Goal: Task Accomplishment & Management: Complete application form

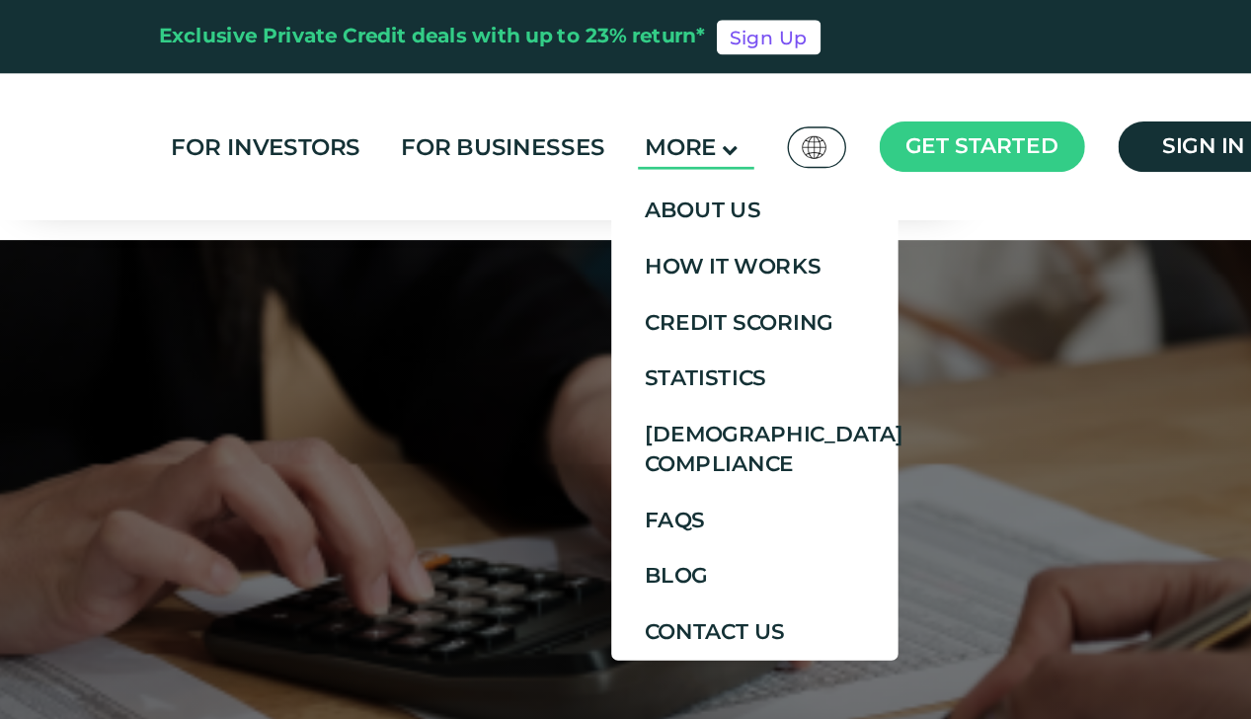
click at [805, 111] on icon at bounding box center [804, 111] width 12 height 12
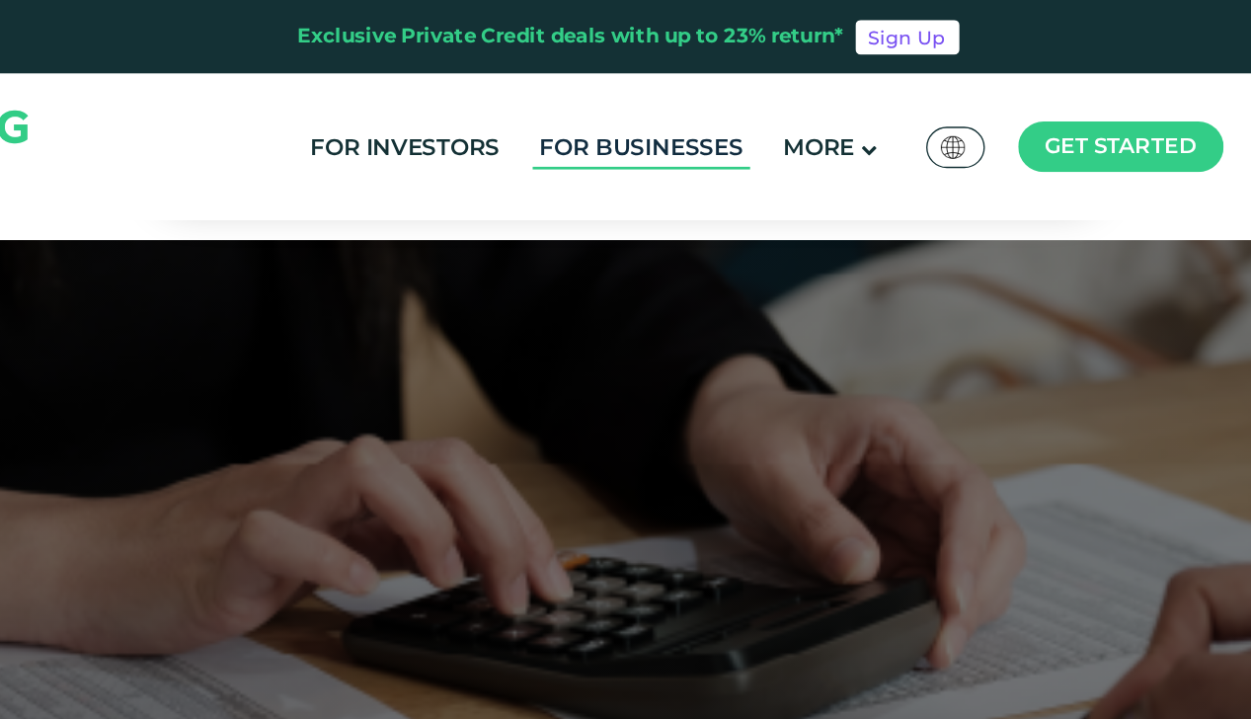
click at [641, 114] on link "For Businesses" at bounding box center [635, 109] width 161 height 33
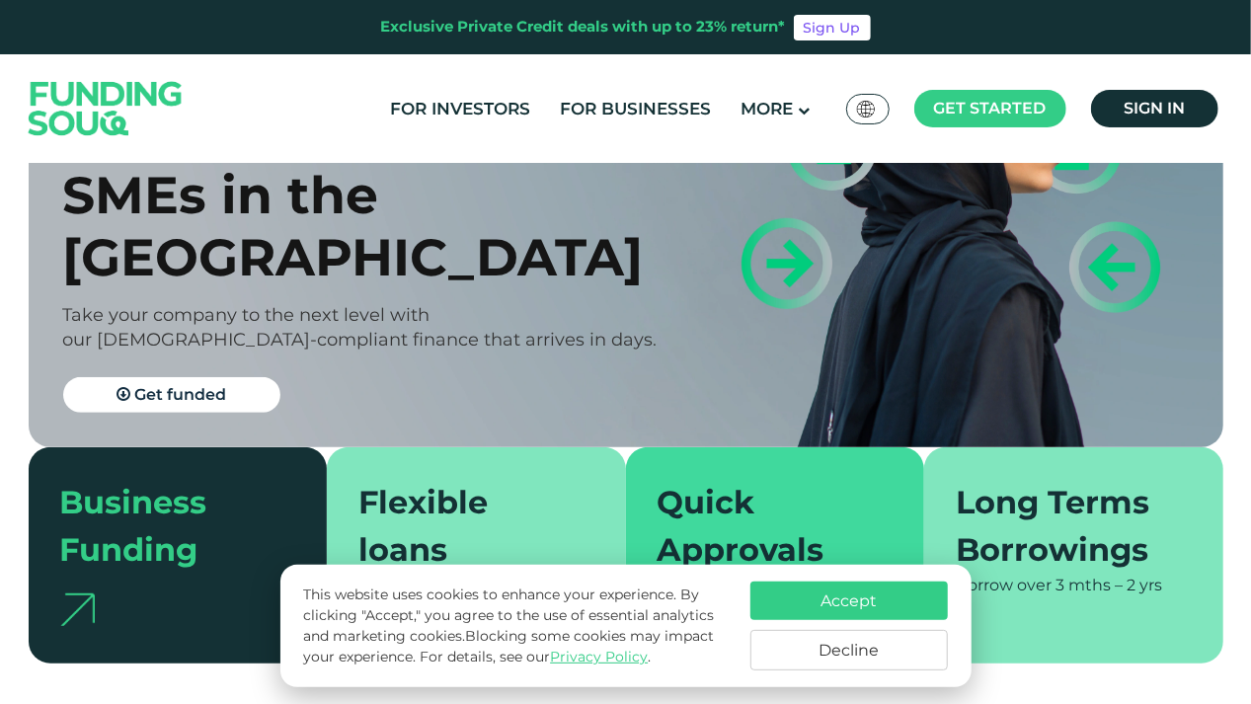
click at [914, 603] on button "Accept" at bounding box center [848, 601] width 197 height 39
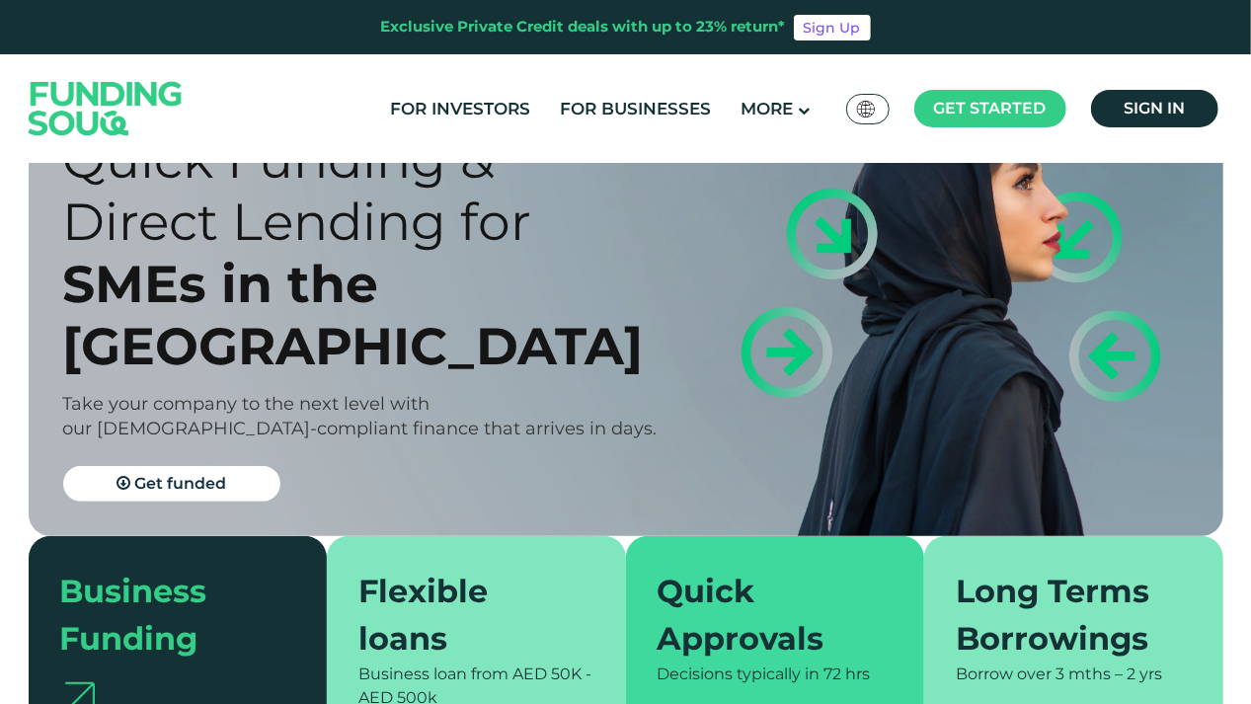
scroll to position [147, 0]
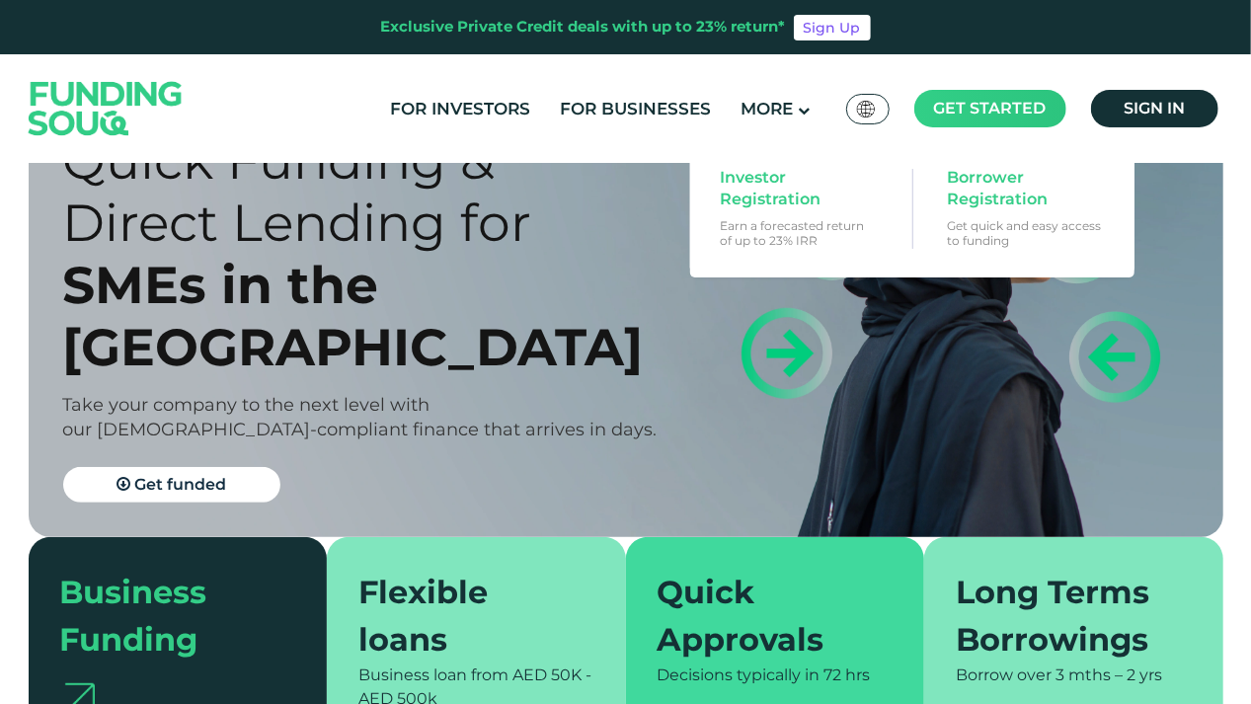
click at [1018, 117] on span "Get started" at bounding box center [990, 108] width 113 height 19
click at [1021, 188] on span "Borrower Registration" at bounding box center [1023, 188] width 152 height 43
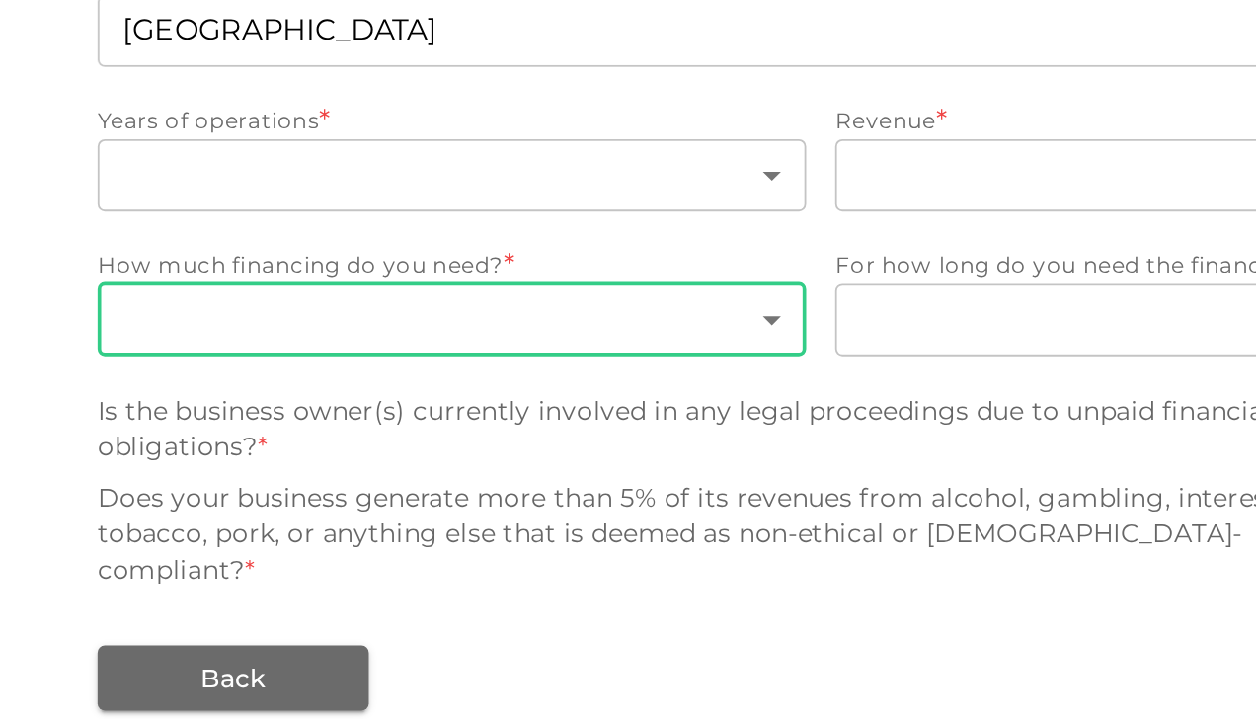
click at [602, 404] on body "Eligibility Checker Check if you are eligible for a loan in less than 30 second…" at bounding box center [628, 359] width 1256 height 719
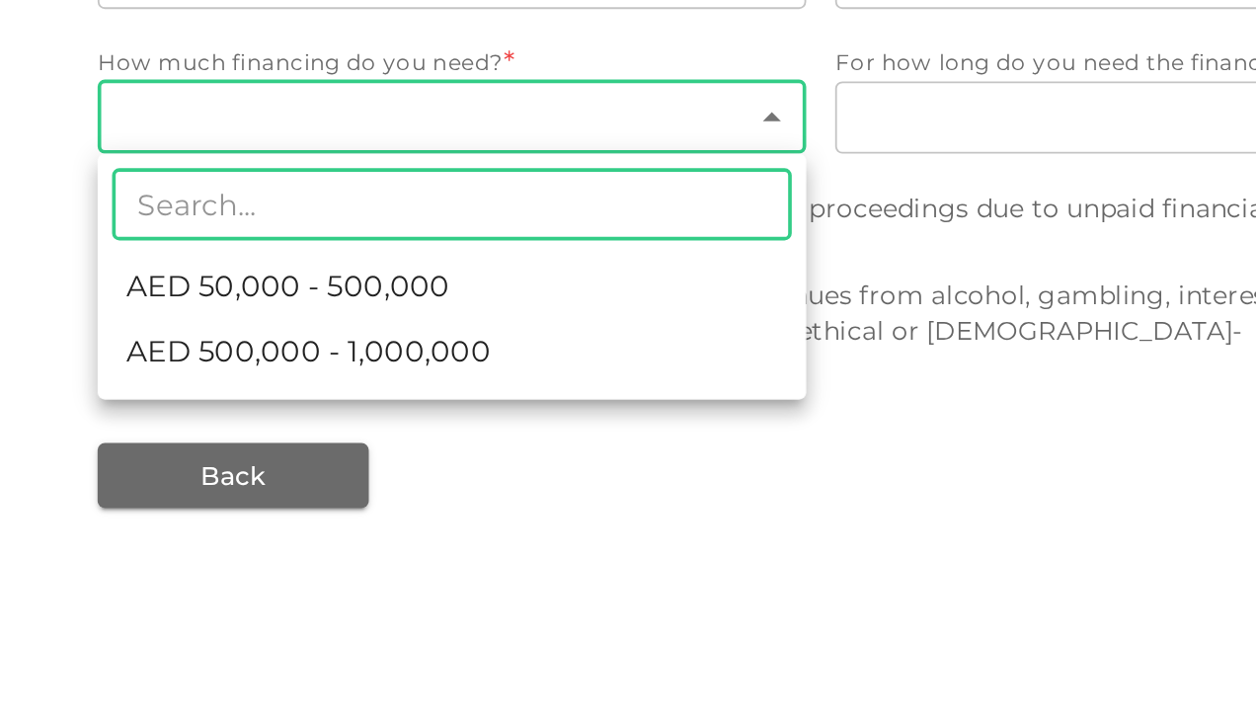
click at [554, 631] on div at bounding box center [628, 359] width 1256 height 719
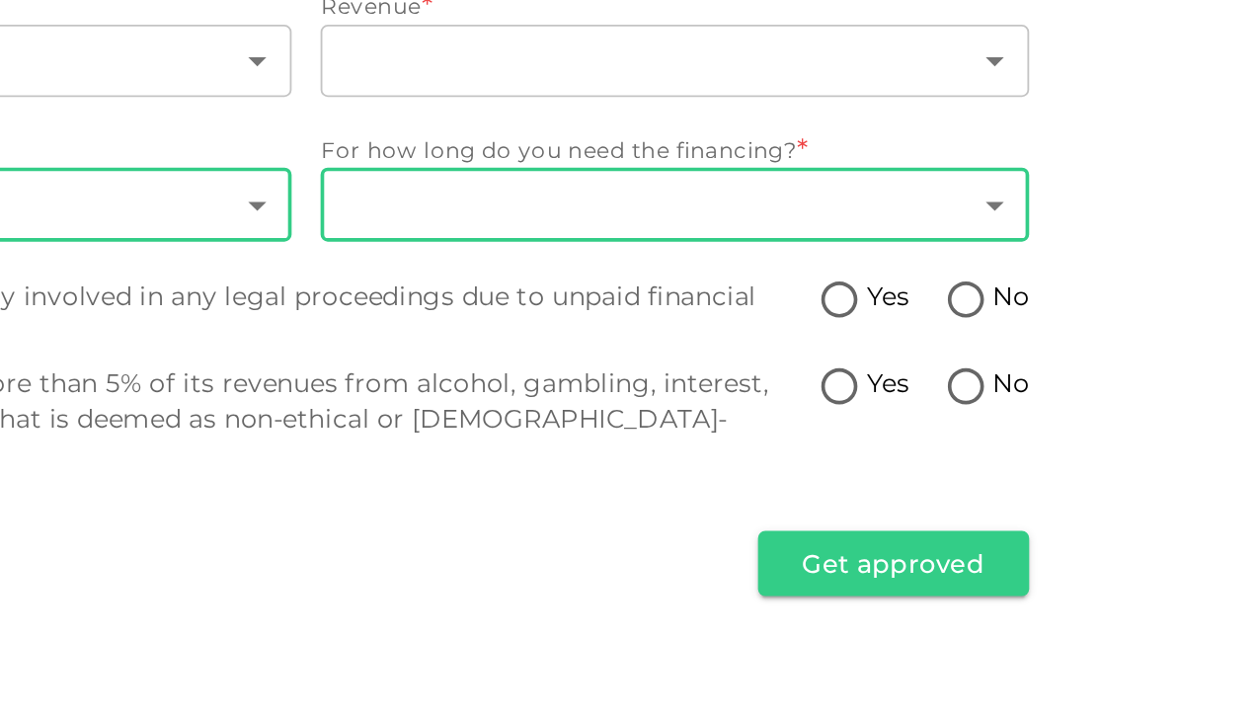
click at [995, 404] on body "Eligibility Checker Check if you are eligible for a loan in less than 30 second…" at bounding box center [628, 359] width 1256 height 719
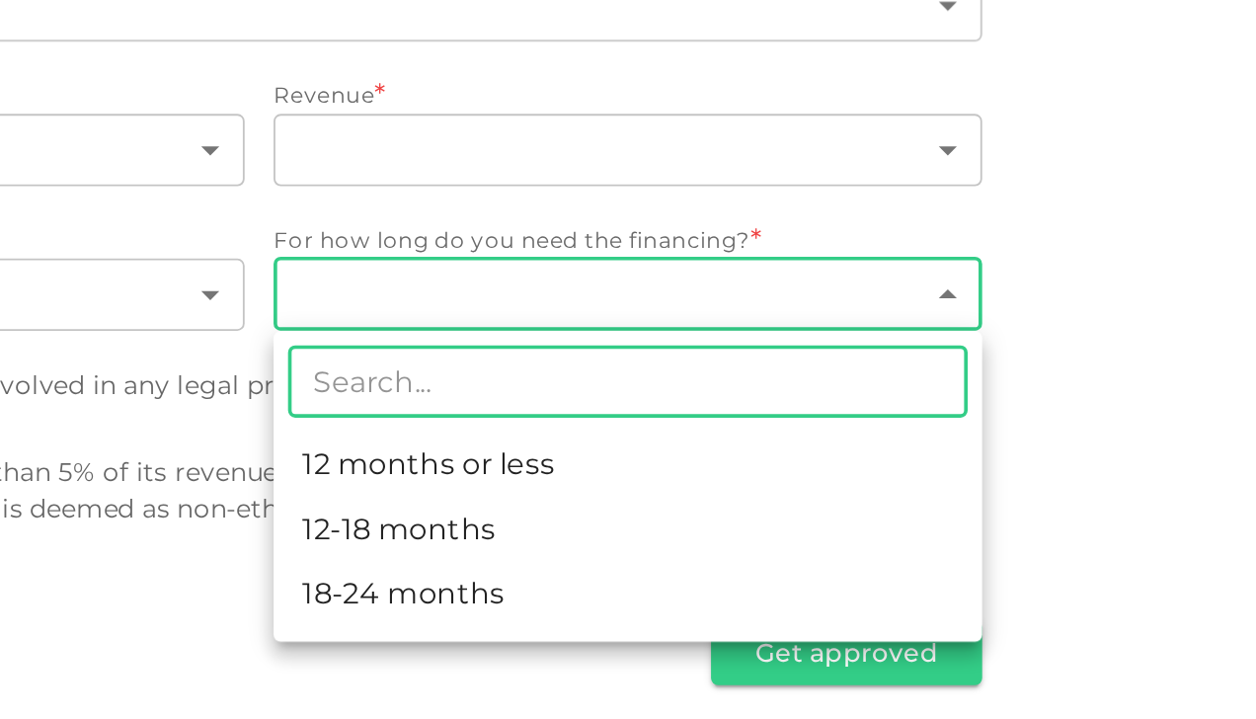
click at [513, 557] on div at bounding box center [628, 359] width 1256 height 719
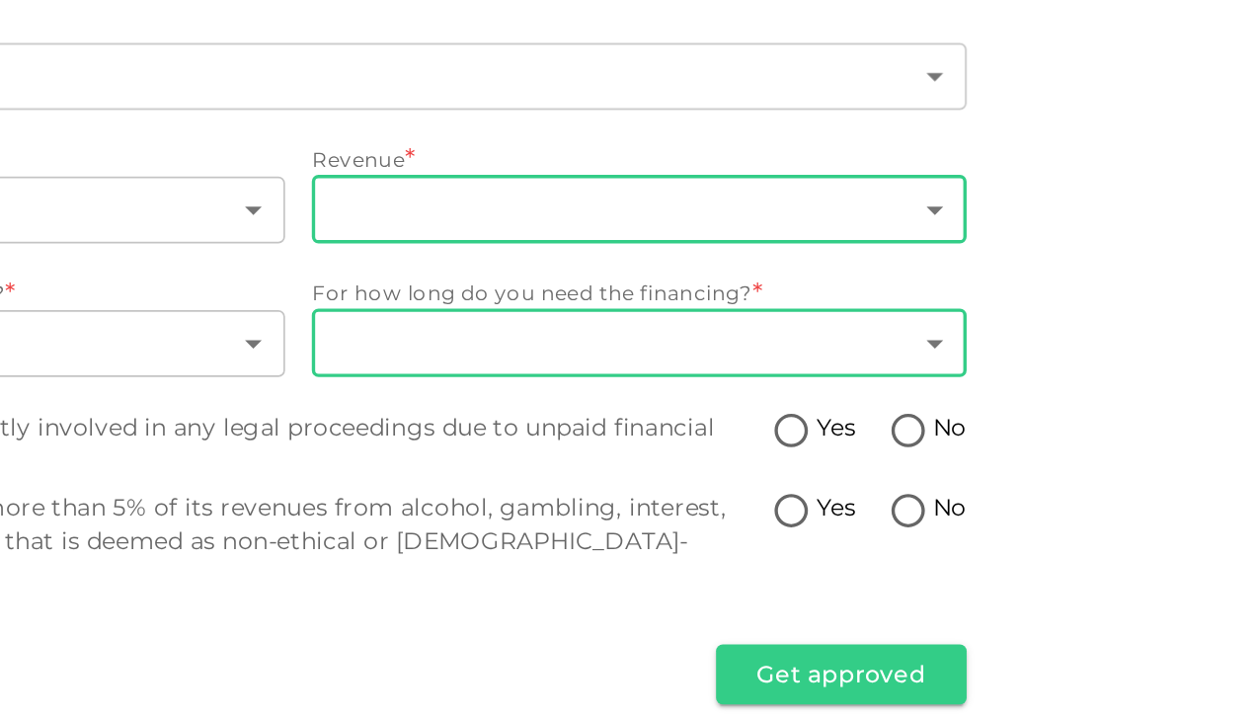
click at [934, 320] on body "Eligibility Checker Check if you are eligible for a loan in less than 30 second…" at bounding box center [628, 359] width 1256 height 719
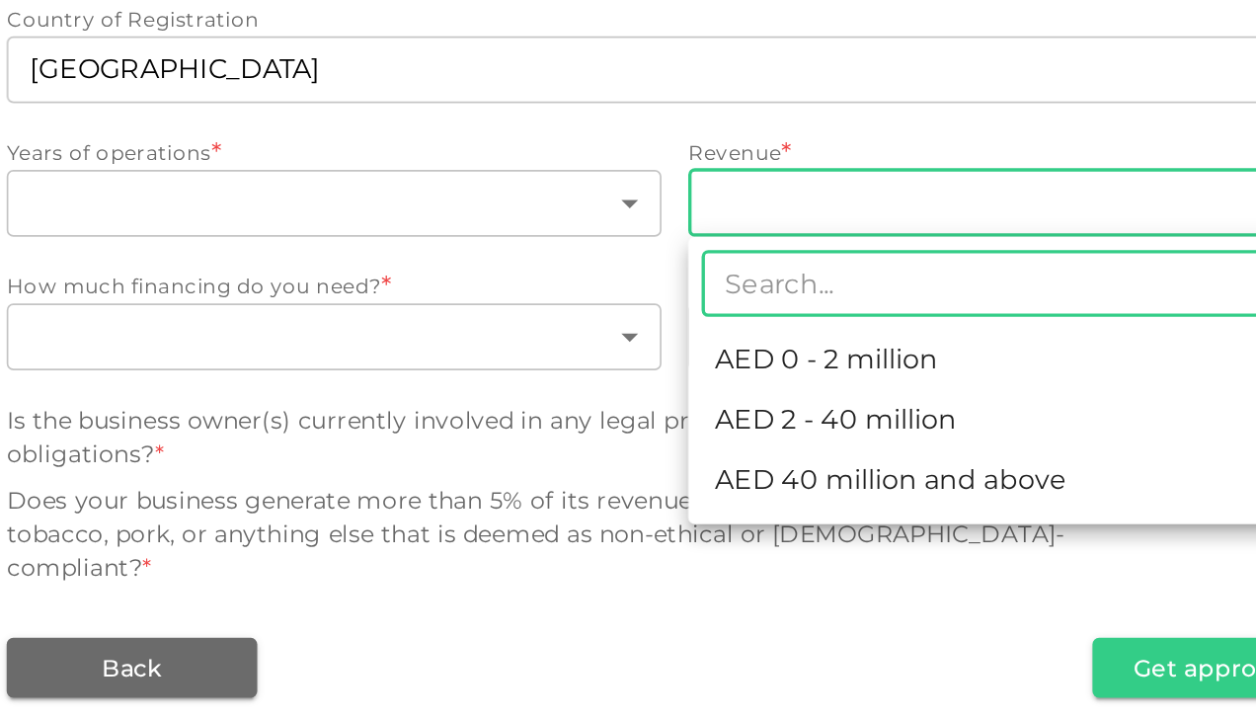
click at [273, 508] on div at bounding box center [628, 359] width 1256 height 719
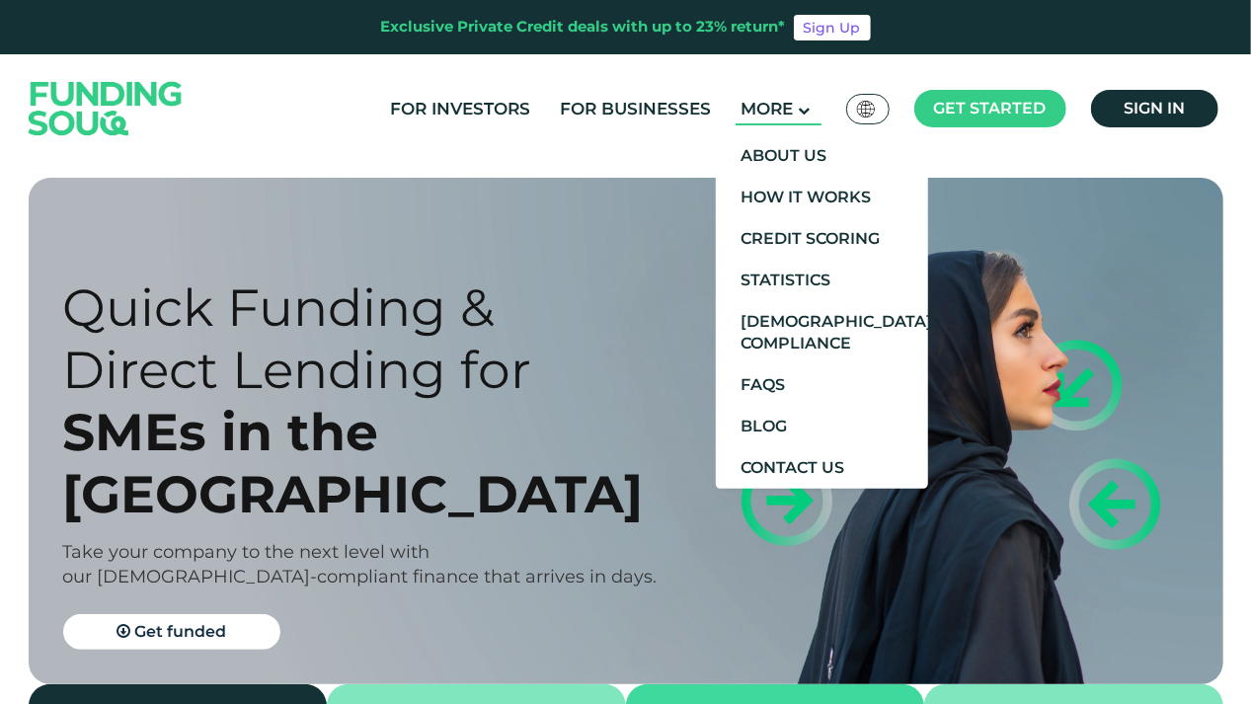
click at [817, 113] on main "More" at bounding box center [779, 109] width 86 height 33
